Goal: Transaction & Acquisition: Purchase product/service

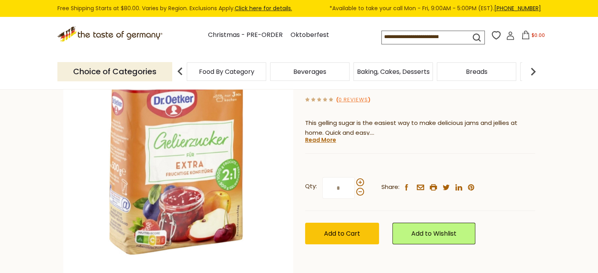
scroll to position [105, 0]
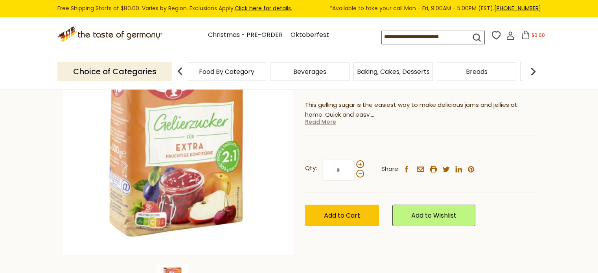
click at [321, 123] on link "Read More" at bounding box center [320, 122] width 31 height 8
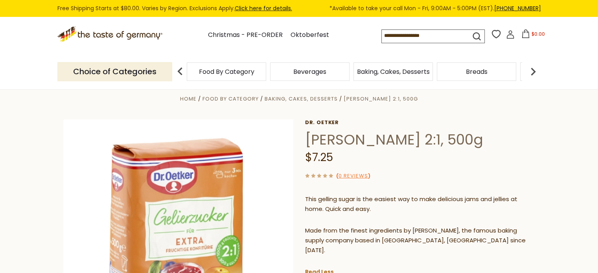
scroll to position [0, 0]
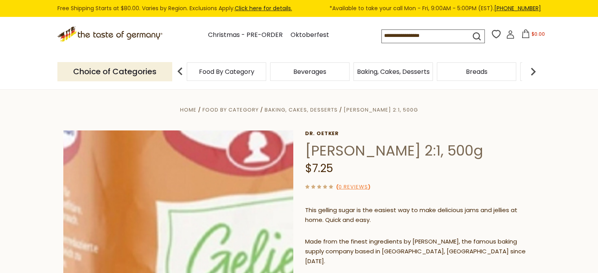
click at [140, 217] on img at bounding box center [178, 246] width 230 height 230
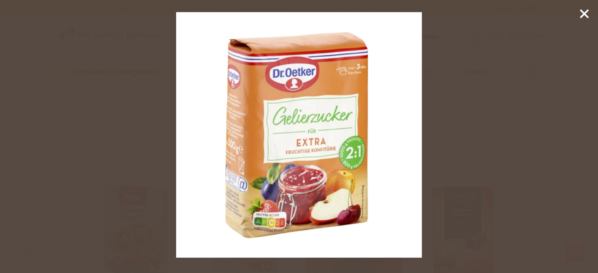
scroll to position [519, 0]
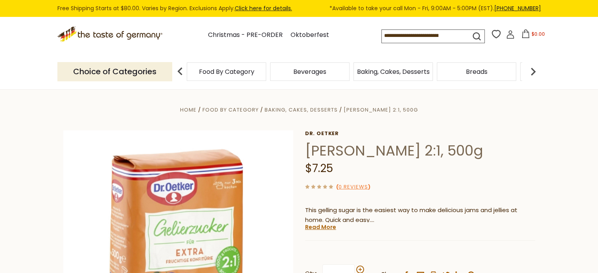
drag, startPoint x: 524, startPoint y: 151, endPoint x: 305, endPoint y: 152, distance: 218.6
click at [305, 152] on h1 "[PERSON_NAME] 2:1, 500g" at bounding box center [420, 151] width 230 height 18
copy h1 "[PERSON_NAME] 2:1, 500g"
